Goal: Task Accomplishment & Management: Manage account settings

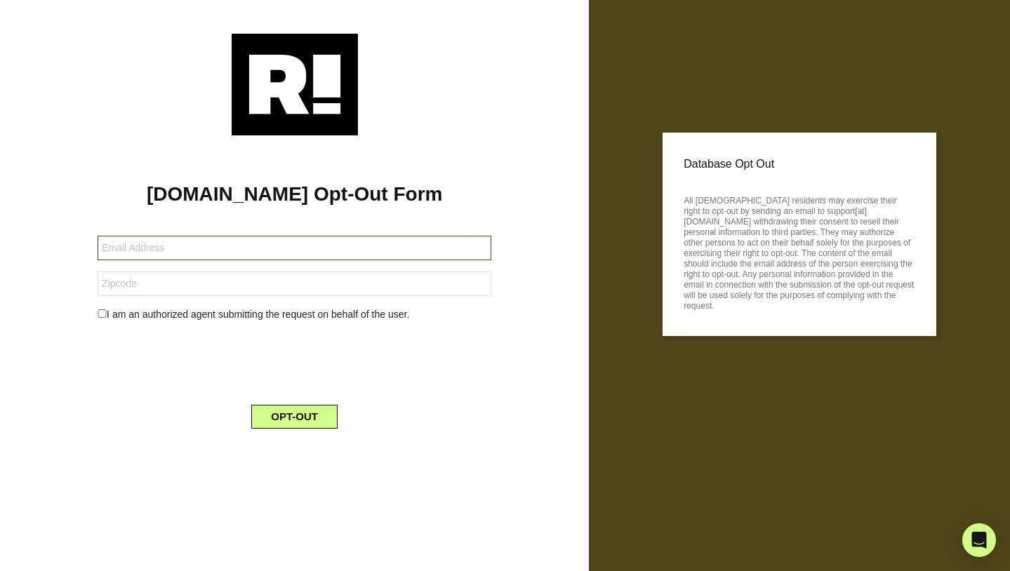
click at [159, 248] on input "text" at bounding box center [295, 248] width 394 height 25
type input "[EMAIL_ADDRESS][DOMAIN_NAME]"
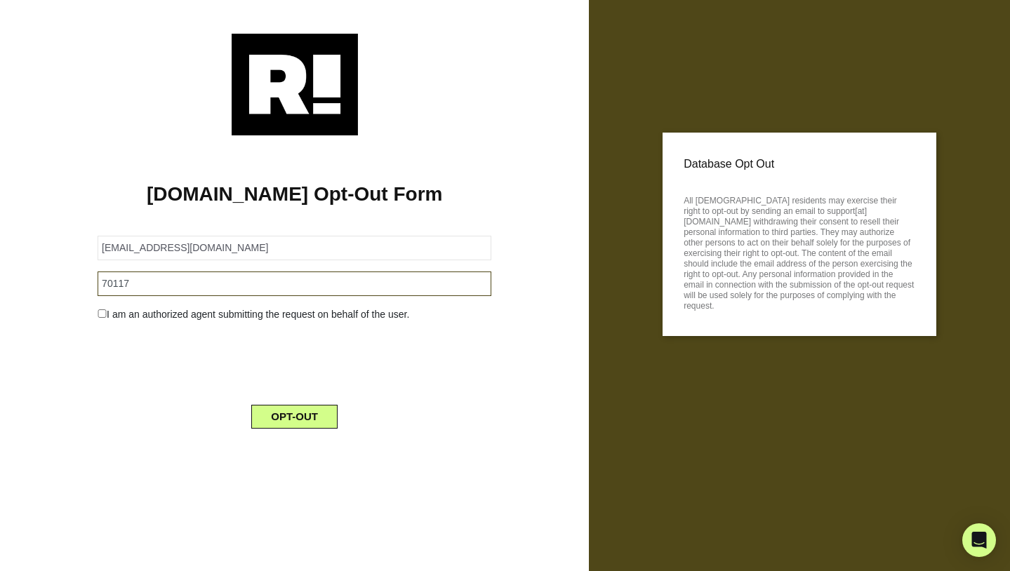
type input "70117"
click at [100, 316] on input "checkbox" at bounding box center [102, 314] width 9 height 8
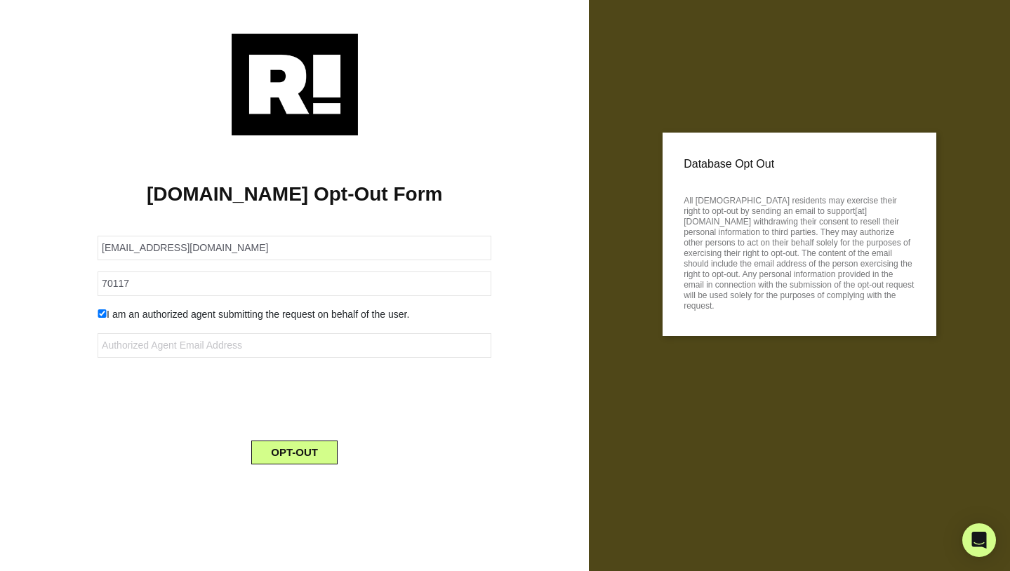
drag, startPoint x: 101, startPoint y: 313, endPoint x: 107, endPoint y: 333, distance: 21.3
click at [101, 313] on input "checkbox" at bounding box center [102, 314] width 9 height 8
checkbox input "false"
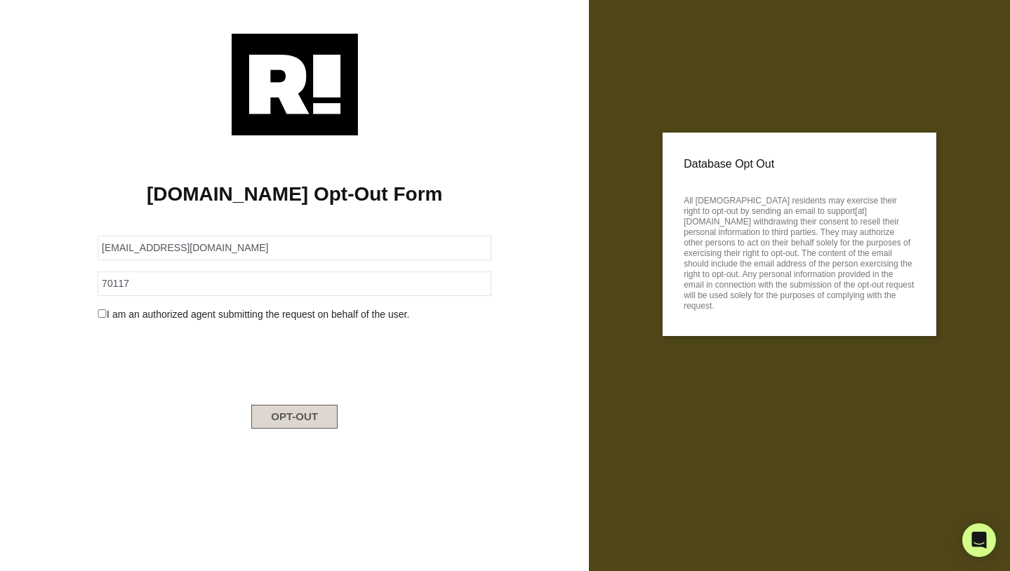
click at [293, 416] on button "OPT-OUT" at bounding box center [294, 417] width 86 height 24
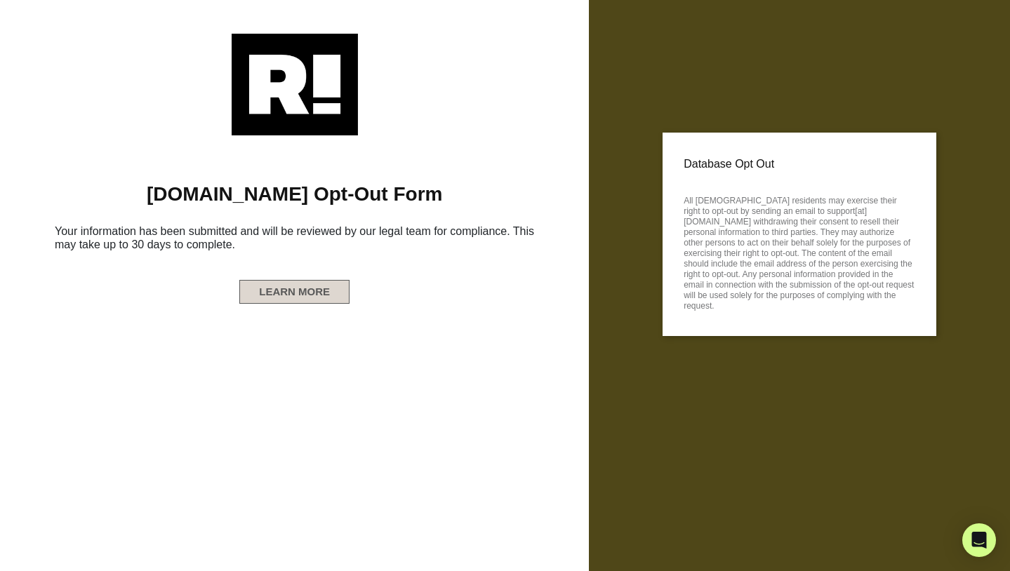
drag, startPoint x: 291, startPoint y: 291, endPoint x: 274, endPoint y: 313, distance: 28.5
click at [291, 291] on button "LEARN MORE" at bounding box center [294, 292] width 110 height 24
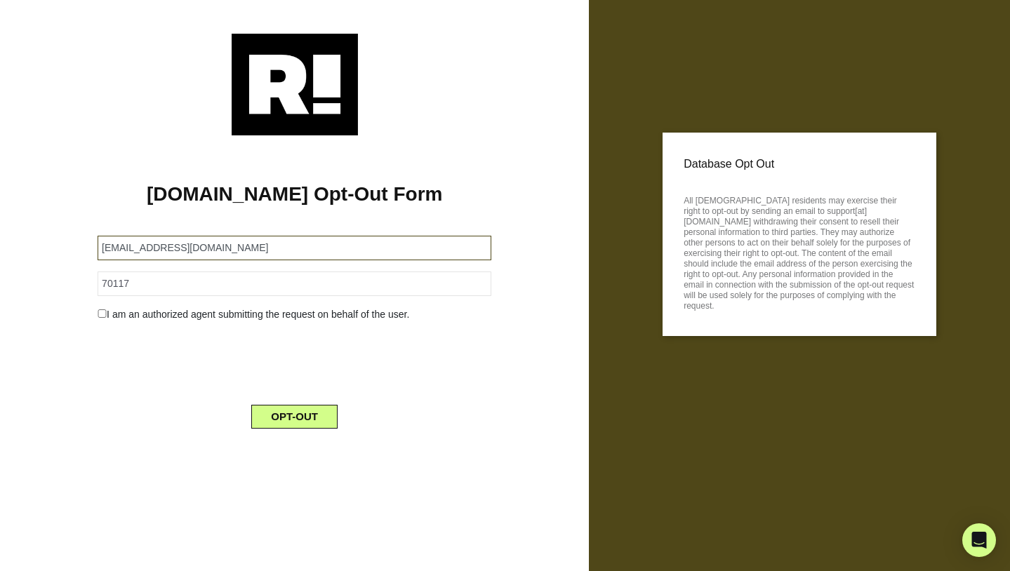
drag, startPoint x: 144, startPoint y: 249, endPoint x: 68, endPoint y: 244, distance: 76.0
click at [68, 244] on div "Retention.com Opt-Out Form indigeau7@gmail.com 70117 I am an authorized agent s…" at bounding box center [295, 287] width 568 height 305
type input "kristalbluela@gmail.com"
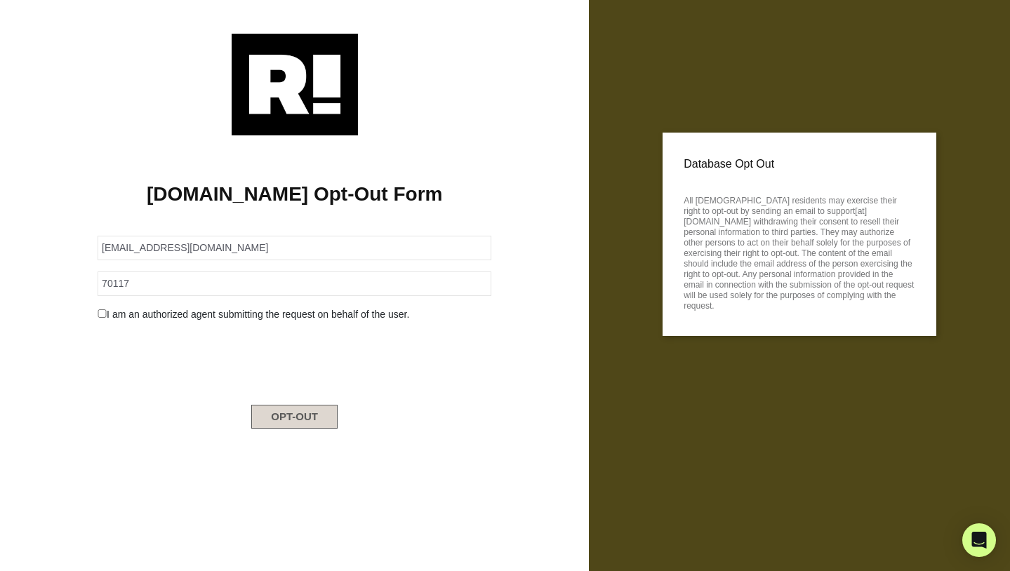
click at [291, 418] on button "OPT-OUT" at bounding box center [294, 417] width 86 height 24
